Goal: Transaction & Acquisition: Purchase product/service

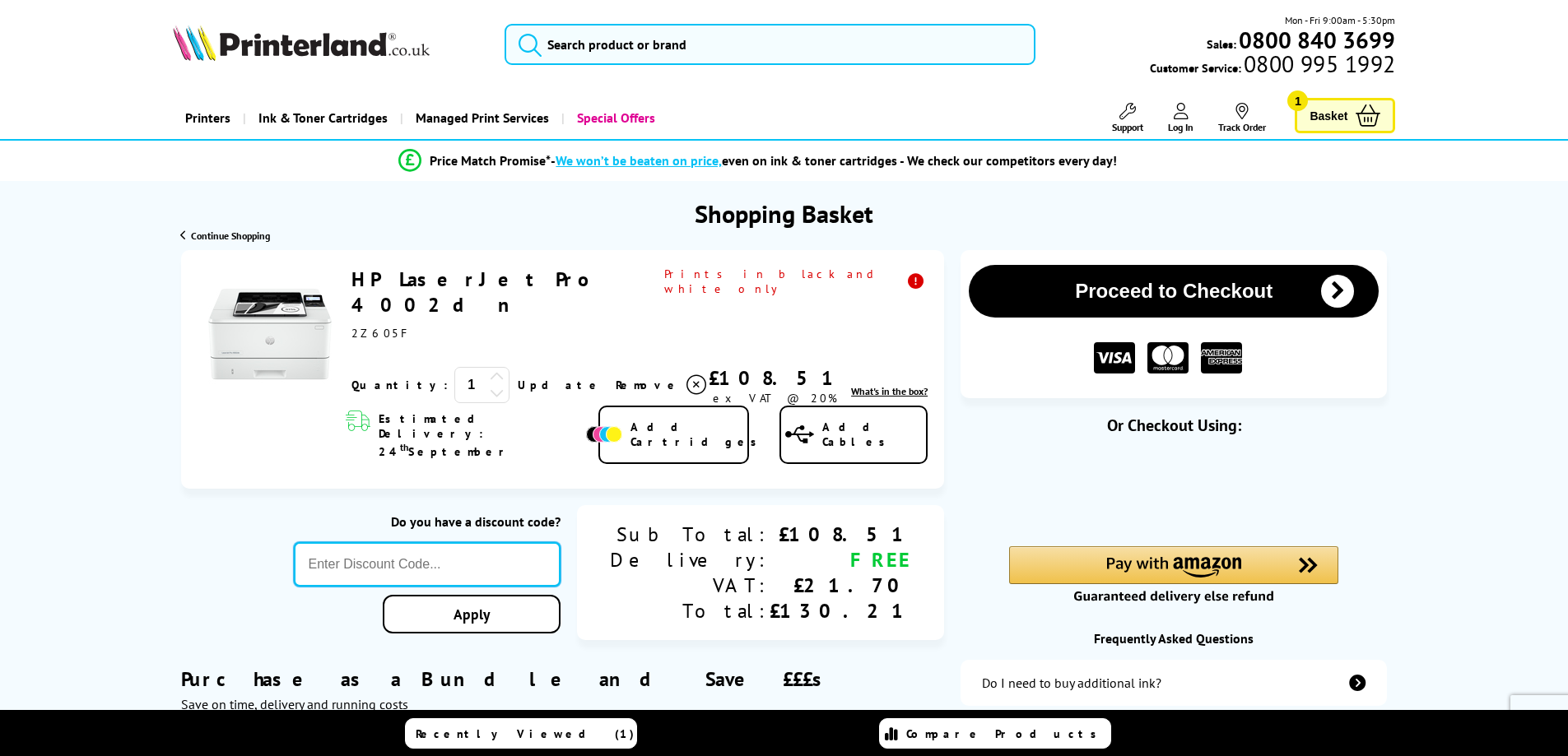
click at [494, 542] on input "text" at bounding box center [427, 564] width 267 height 44
paste input "GSFIVEPR"
type input "GSFIVEPR"
click at [553, 567] on div "Proceed to Checkout Shopping Basket 1 Update" at bounding box center [784, 650] width 1568 height 799
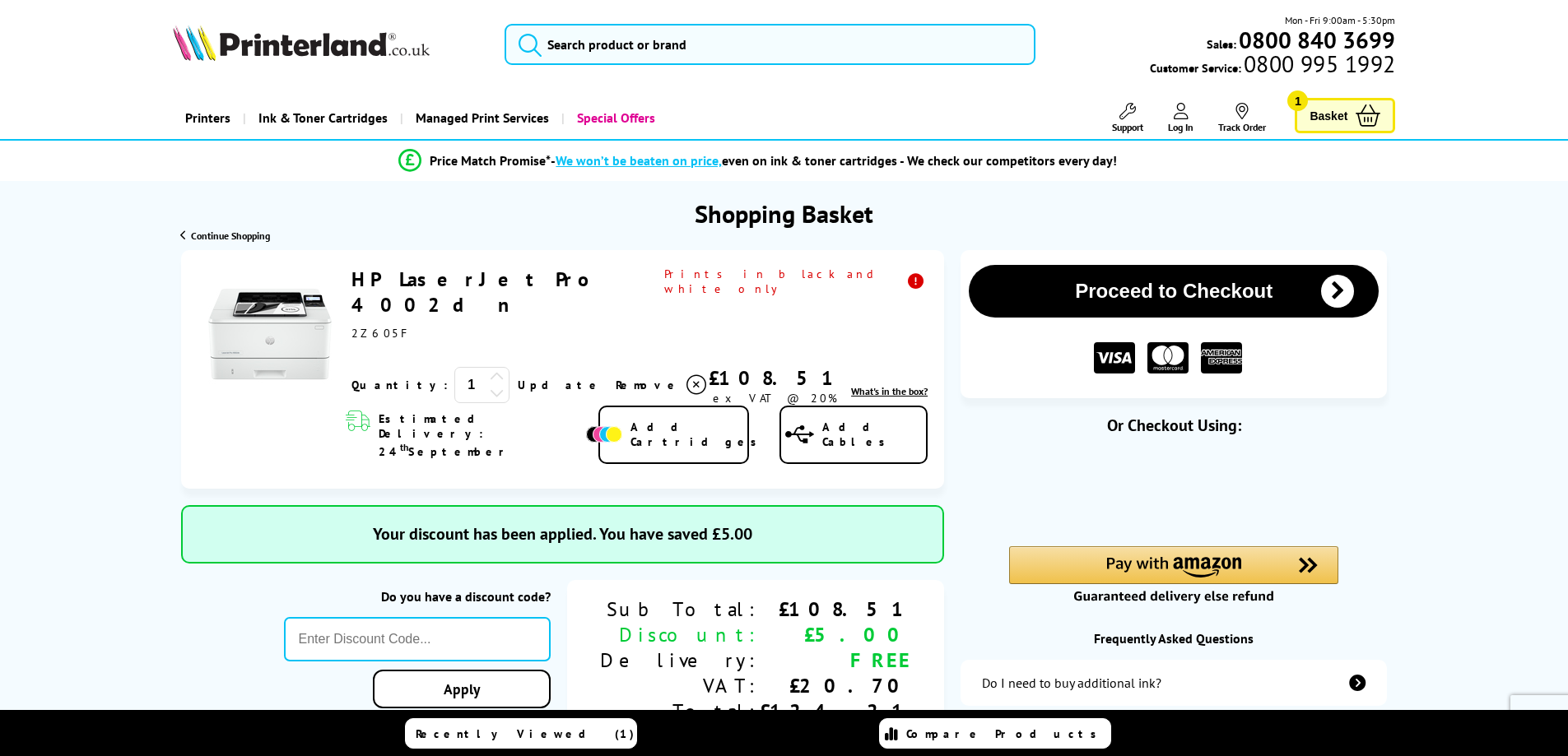
click at [1203, 281] on button "Proceed to Checkout" at bounding box center [1174, 291] width 410 height 52
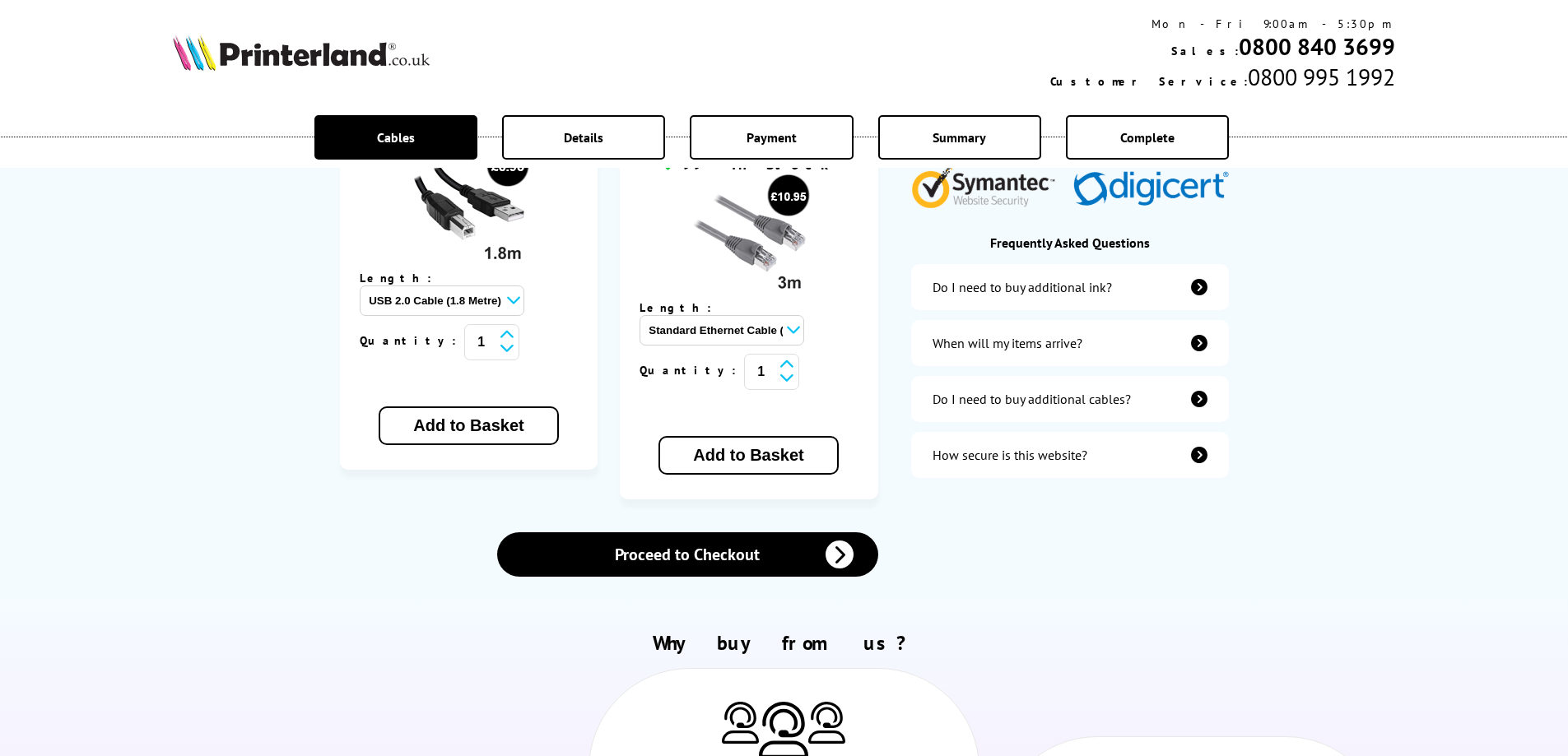
scroll to position [493, 0]
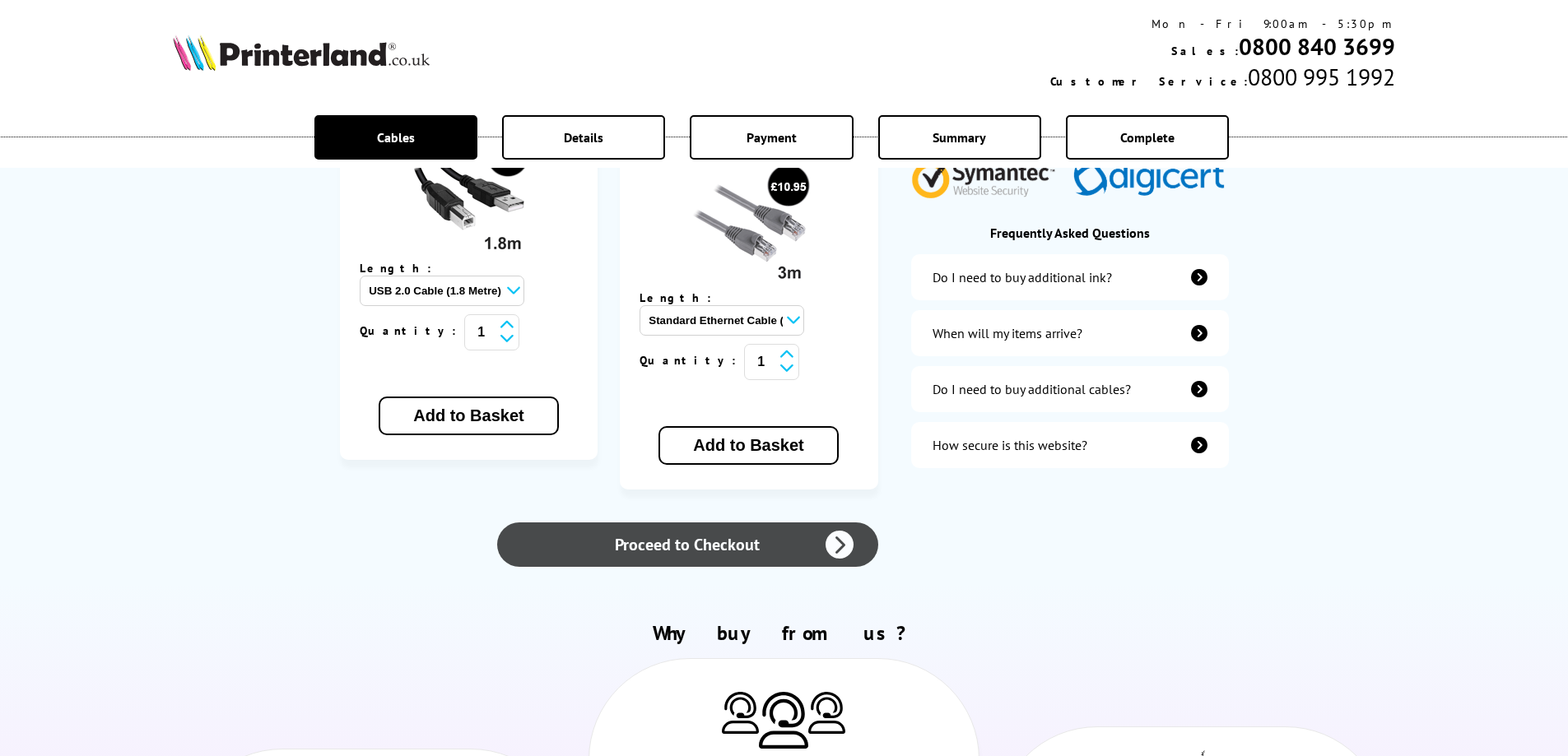
click at [701, 523] on link "Proceed to Checkout" at bounding box center [687, 545] width 380 height 44
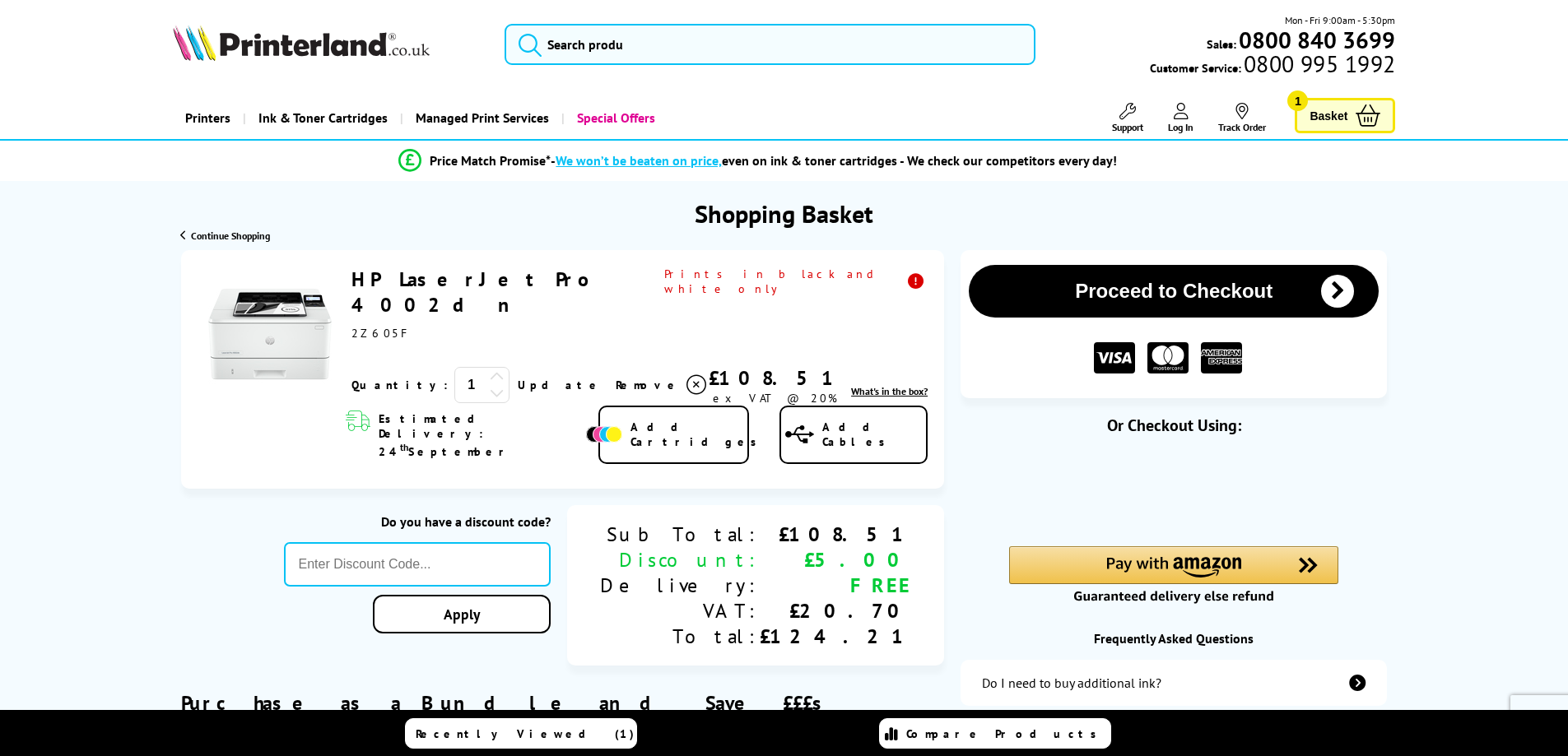
click at [1326, 106] on span "Basket" at bounding box center [1328, 115] width 38 height 22
click at [1234, 288] on button "Proceed to Checkout" at bounding box center [1174, 291] width 410 height 52
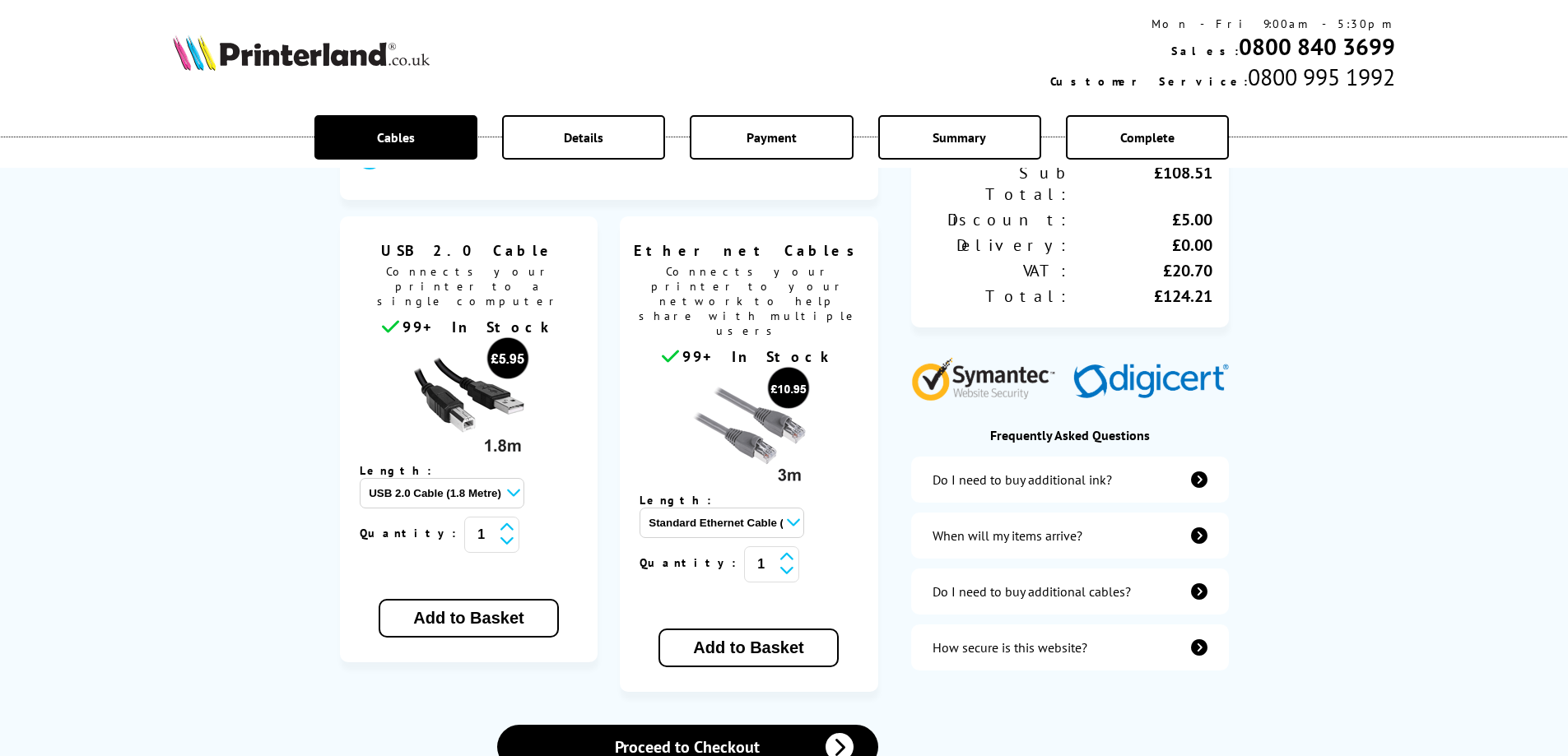
scroll to position [412, 0]
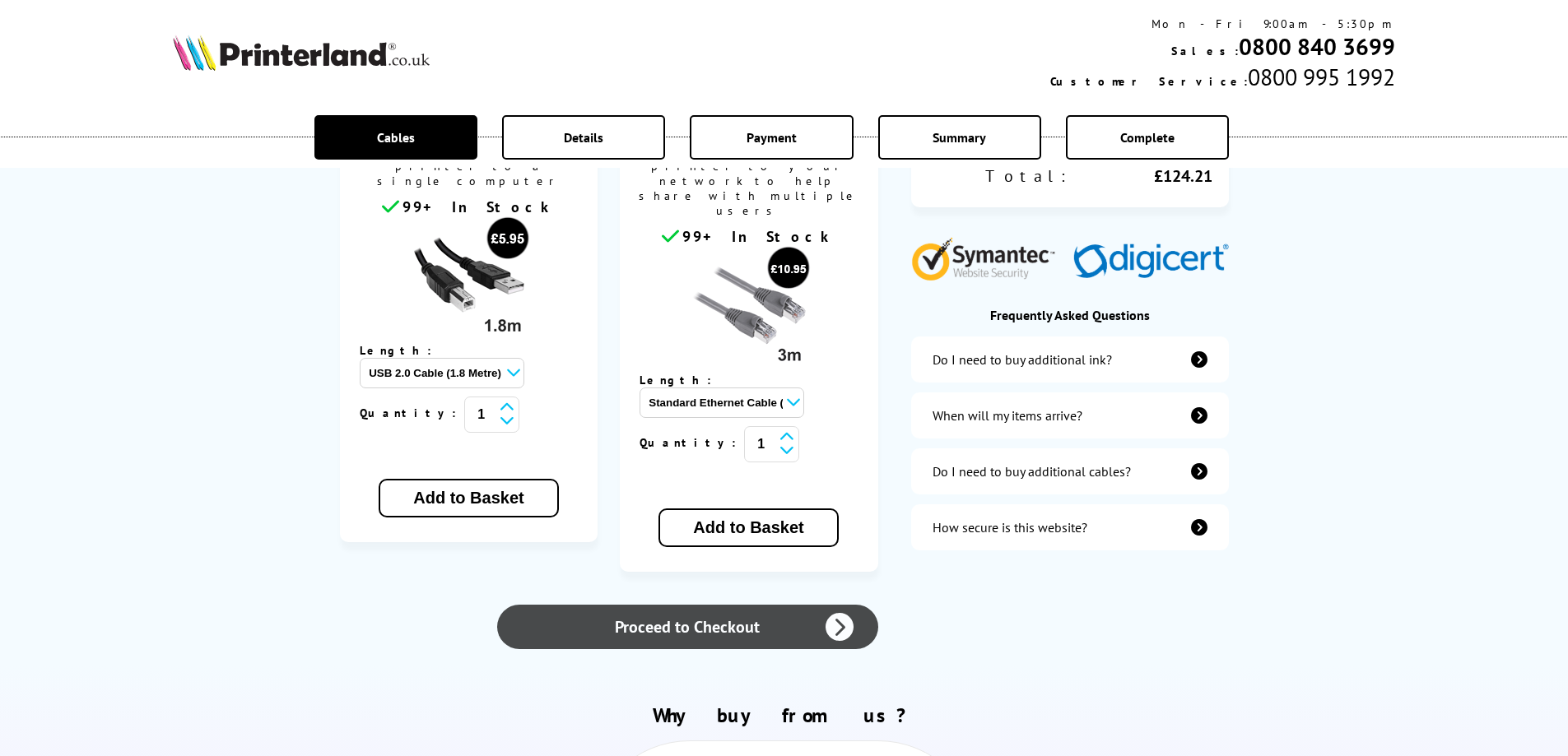
click at [831, 613] on icon at bounding box center [840, 627] width 28 height 28
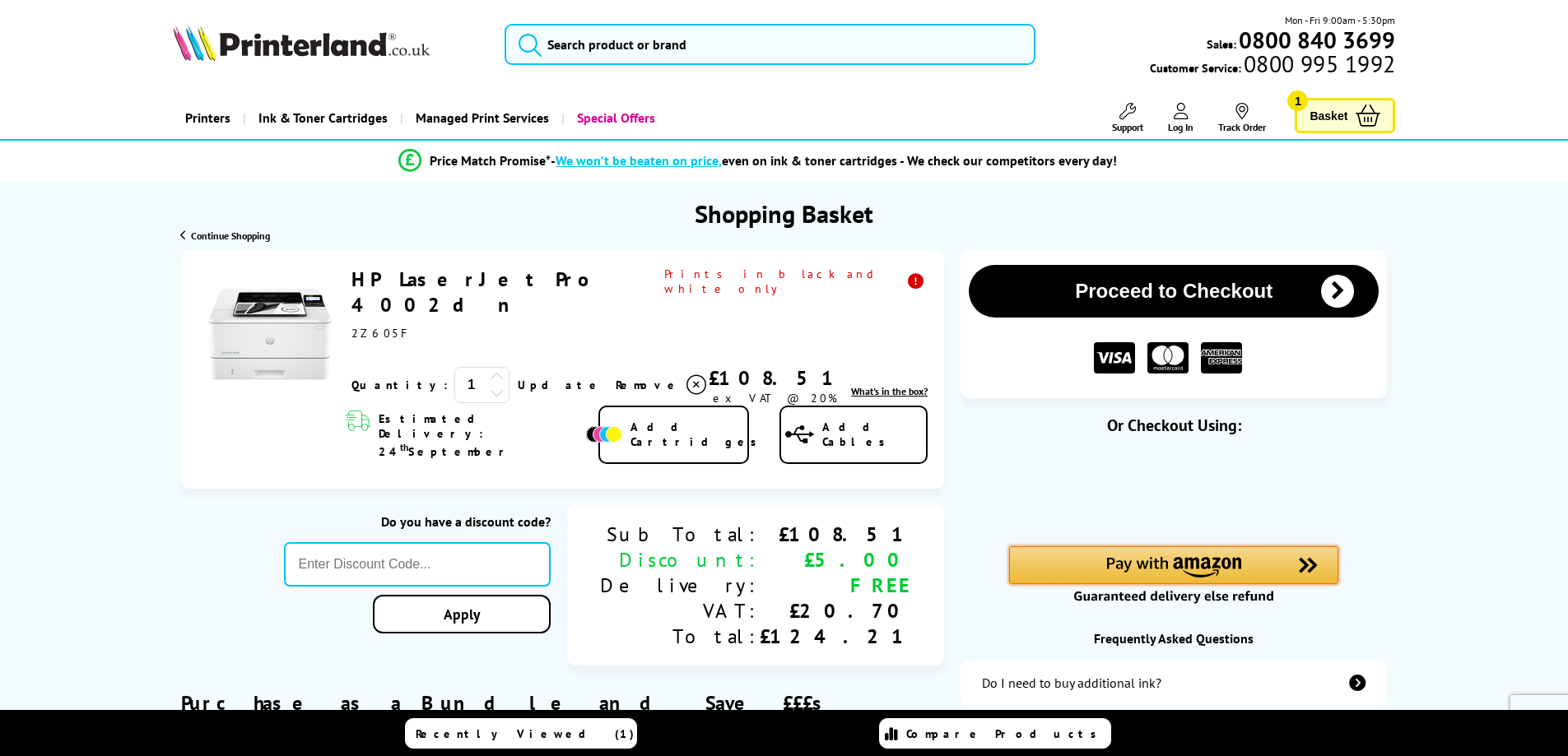
click at [1179, 560] on img "Amazon Pay - Use your Amazon account" at bounding box center [1174, 567] width 135 height 20
